Goal: Find specific page/section: Find specific page/section

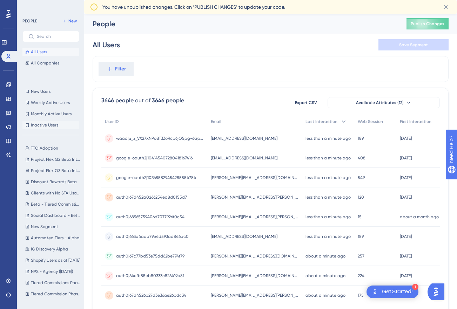
scroll to position [46, 0]
click at [9, 82] on icon at bounding box center [9, 85] width 6 height 6
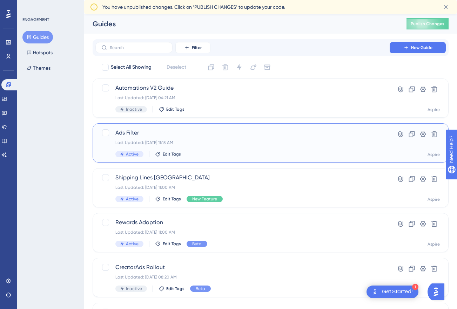
click at [170, 135] on span "Ads Filter" at bounding box center [242, 133] width 254 height 8
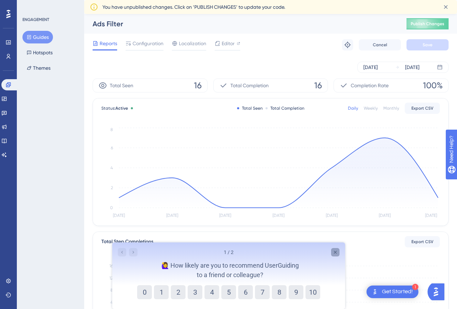
click at [336, 251] on icon "Close survey" at bounding box center [334, 252] width 3 height 3
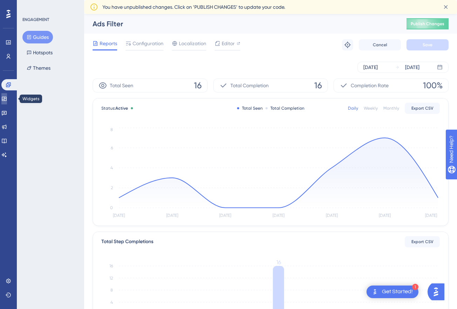
click at [7, 95] on link at bounding box center [4, 98] width 6 height 11
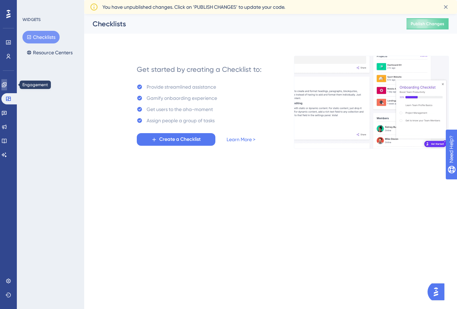
click at [7, 86] on icon at bounding box center [4, 85] width 6 height 6
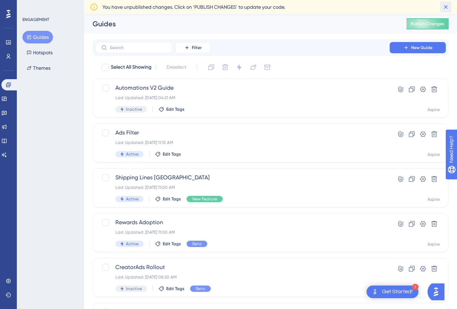
click at [446, 5] on icon at bounding box center [445, 7] width 7 height 7
